Goal: Find specific fact: Find specific fact

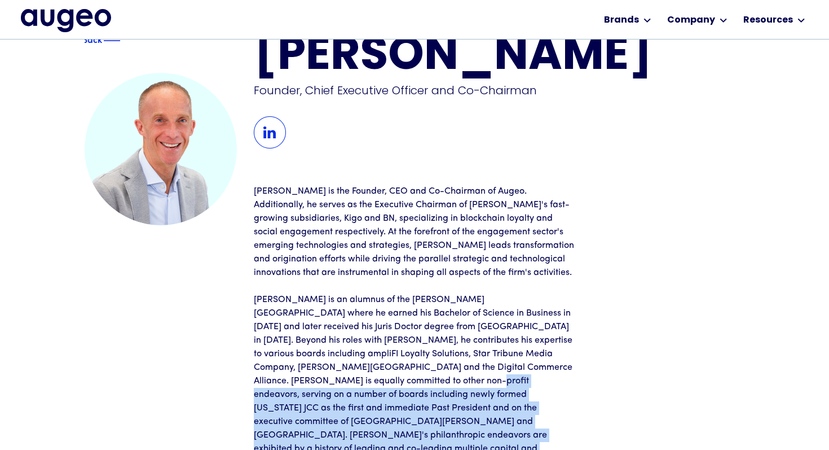
scroll to position [37, 0]
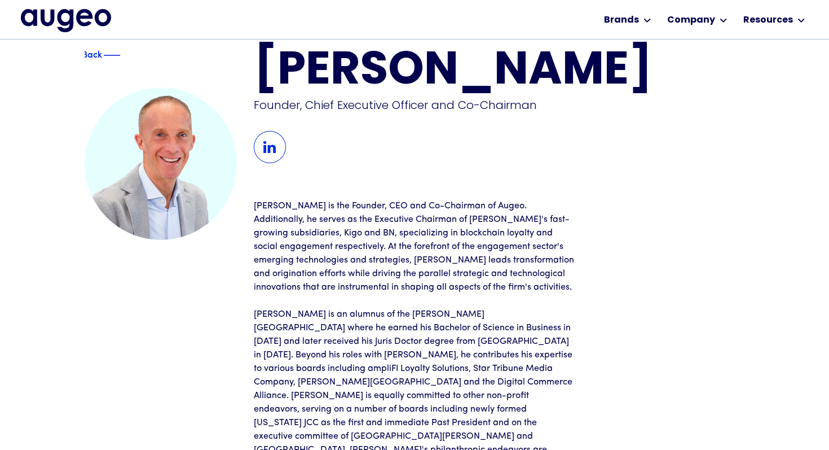
click at [263, 200] on p "[PERSON_NAME] is the Founder, CEO and Co-Chairman of Augeo. Additionally, he se…" at bounding box center [414, 246] width 321 height 95
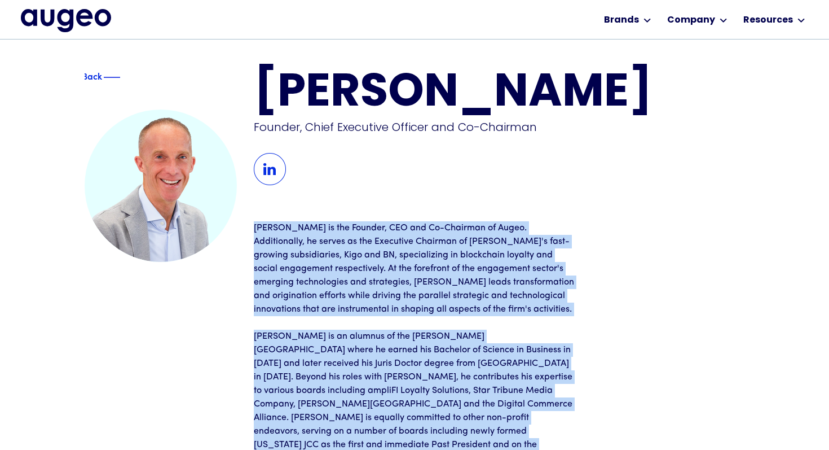
drag, startPoint x: 251, startPoint y: 211, endPoint x: 483, endPoint y: 449, distance: 332.3
click at [483, 449] on div "Back [PERSON_NAME] Founder, Chief Executive Officer and Co-Chairman [PERSON_NAM…" at bounding box center [415, 301] width 660 height 461
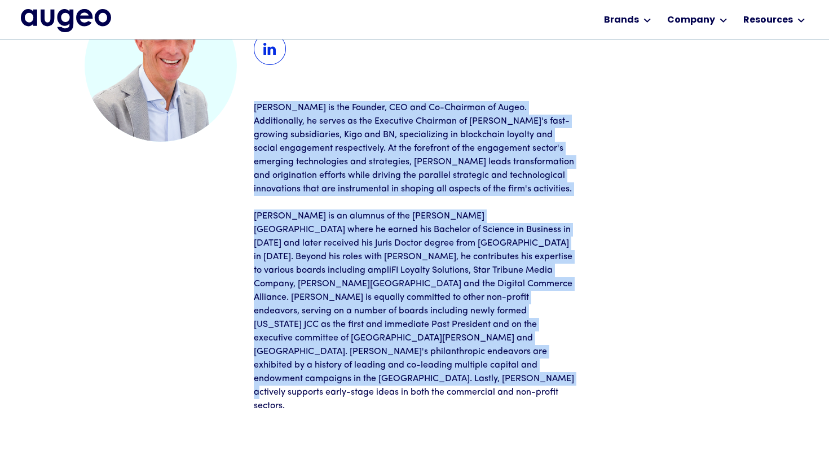
copy div "Lorem ip dol Sitamet, CON adi El-Seddoeiu te Incid. Utlaboreetdo, ma aliqua en …"
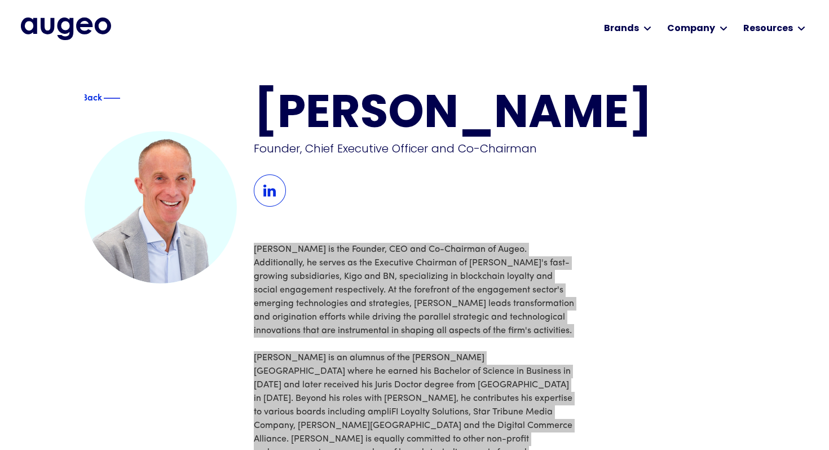
scroll to position [0, 0]
